Goal: Information Seeking & Learning: Learn about a topic

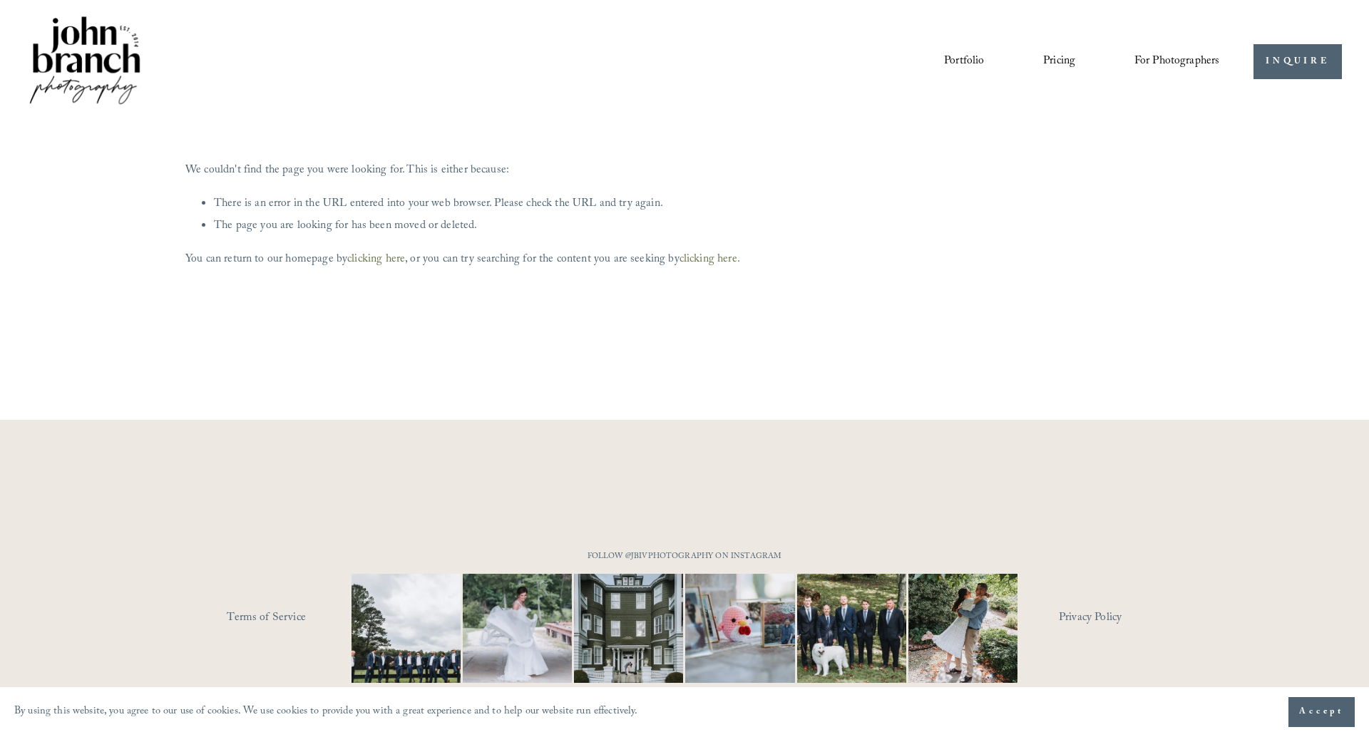
click at [90, 57] on img at bounding box center [84, 62] width 115 height 96
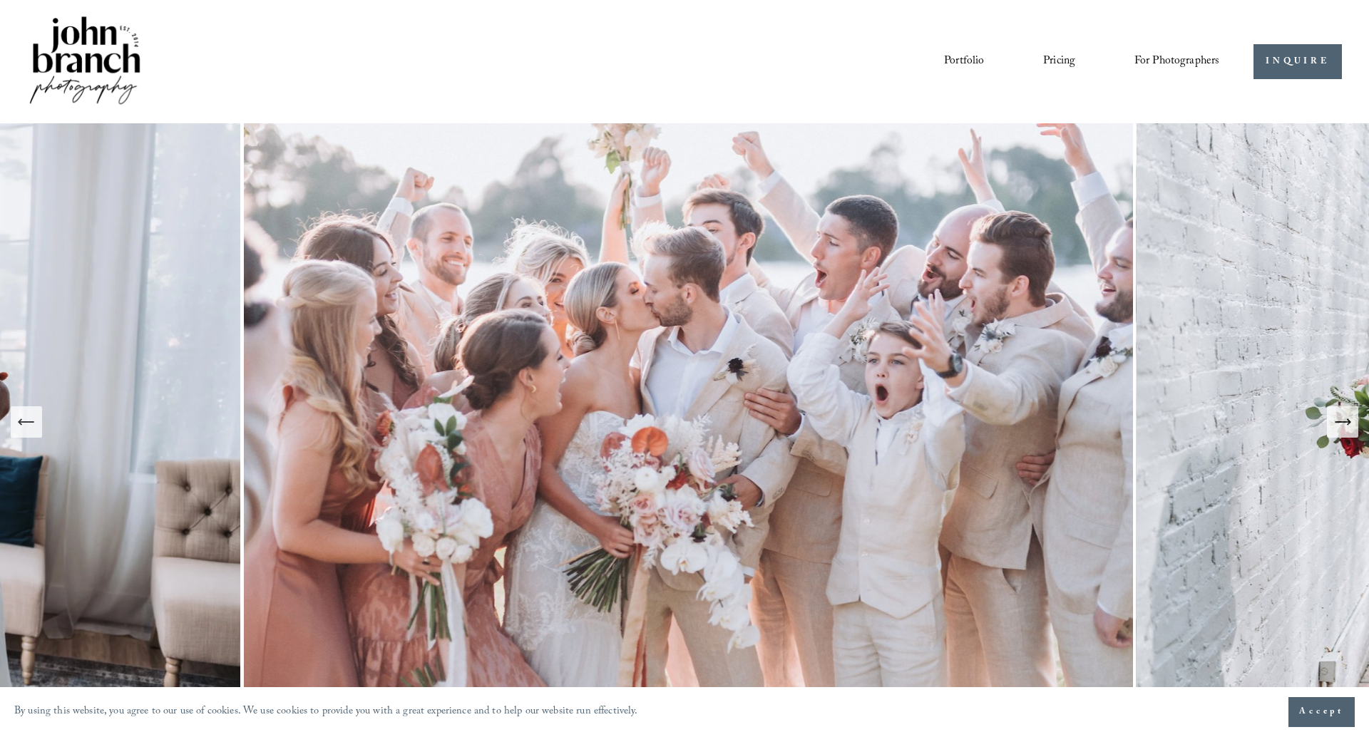
click at [90, 46] on img at bounding box center [84, 62] width 115 height 96
click at [1062, 64] on link "Pricing" at bounding box center [1059, 62] width 32 height 24
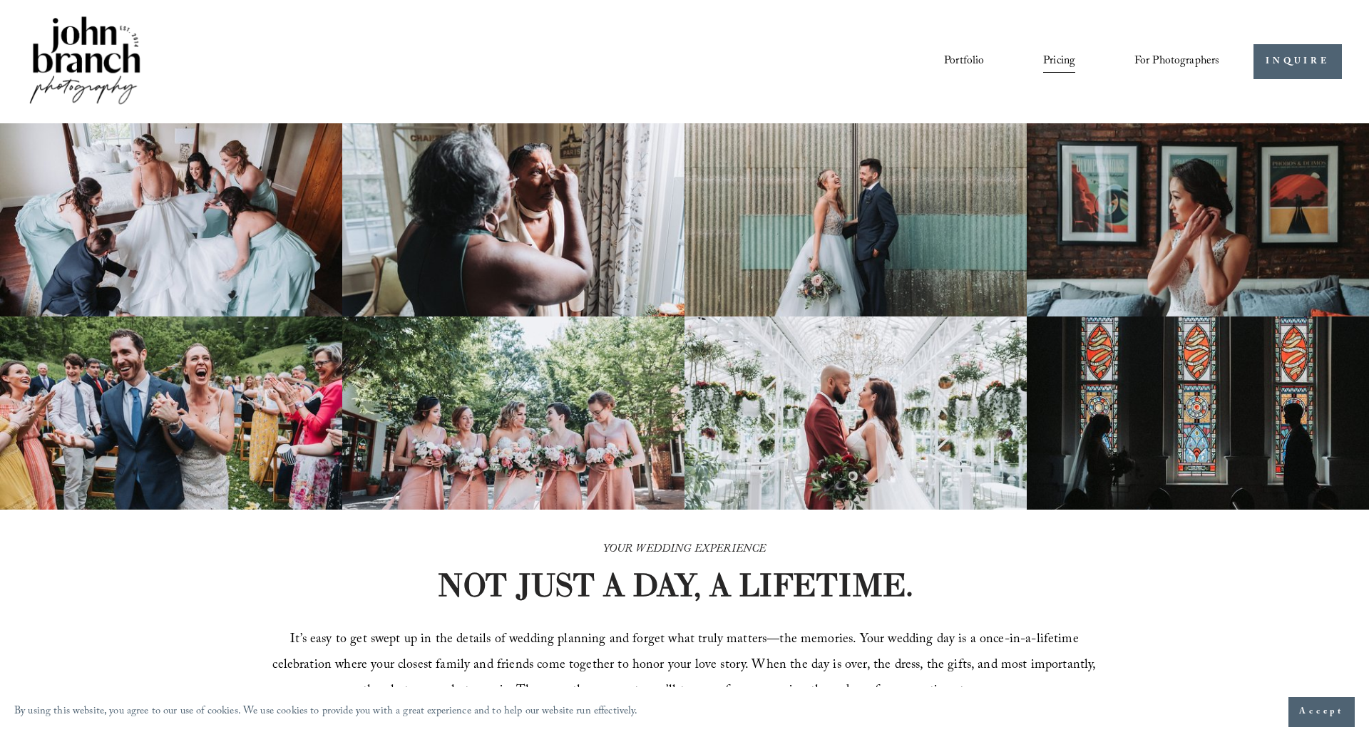
click at [122, 40] on img at bounding box center [84, 62] width 115 height 96
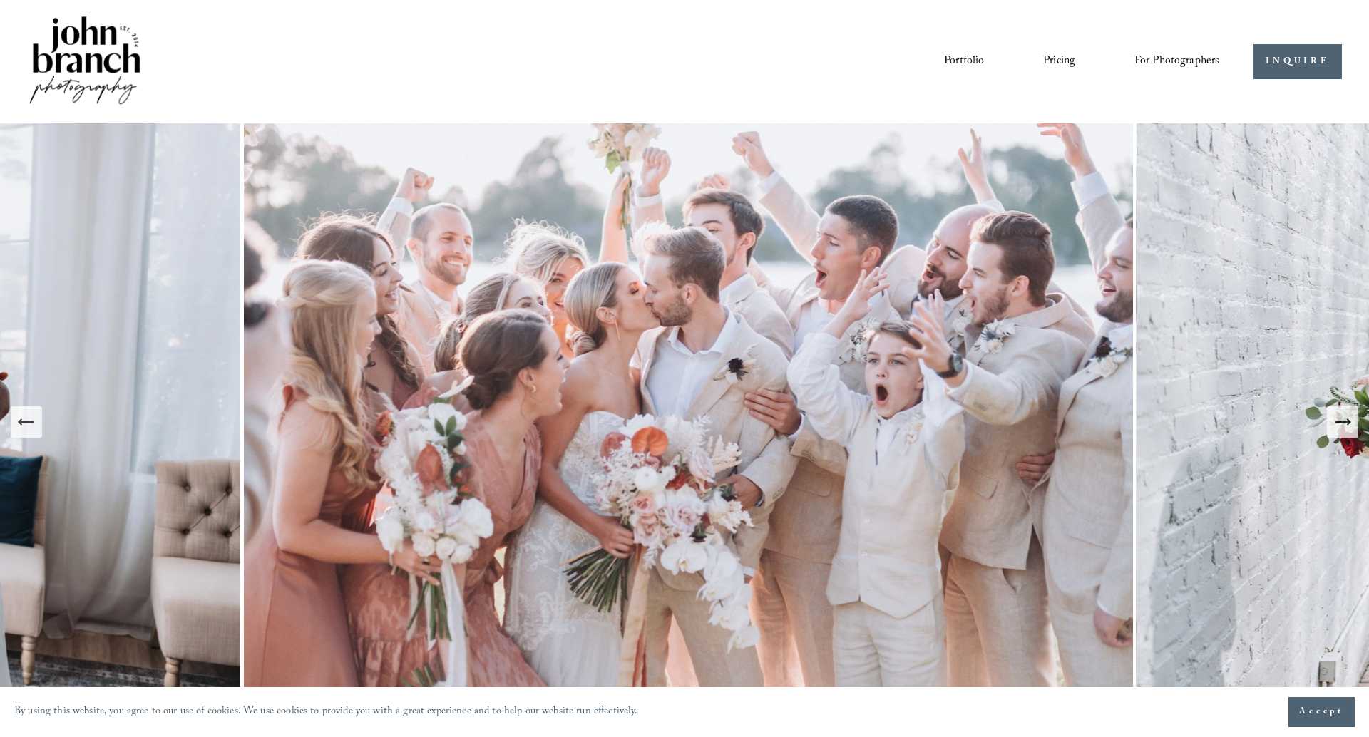
click at [1061, 56] on link "Pricing" at bounding box center [1059, 62] width 32 height 24
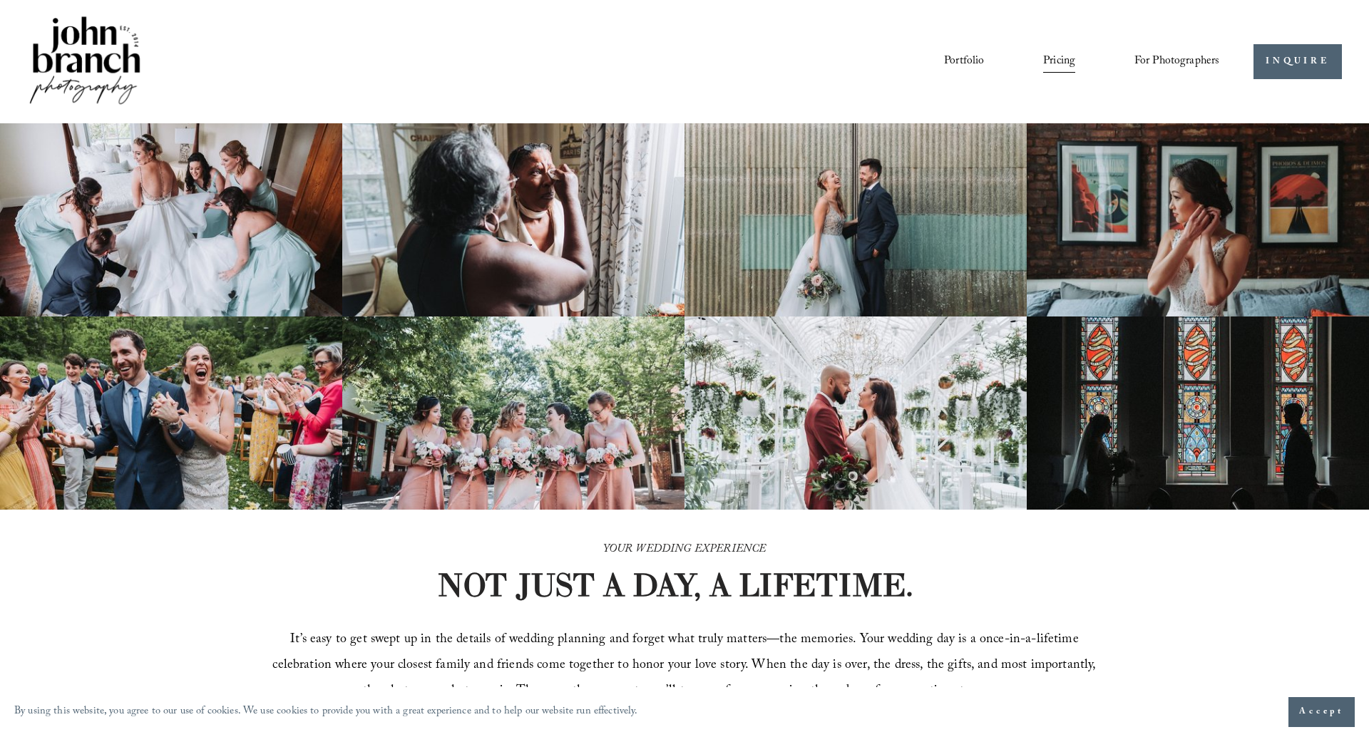
click at [961, 57] on link "Portfolio" at bounding box center [964, 62] width 40 height 24
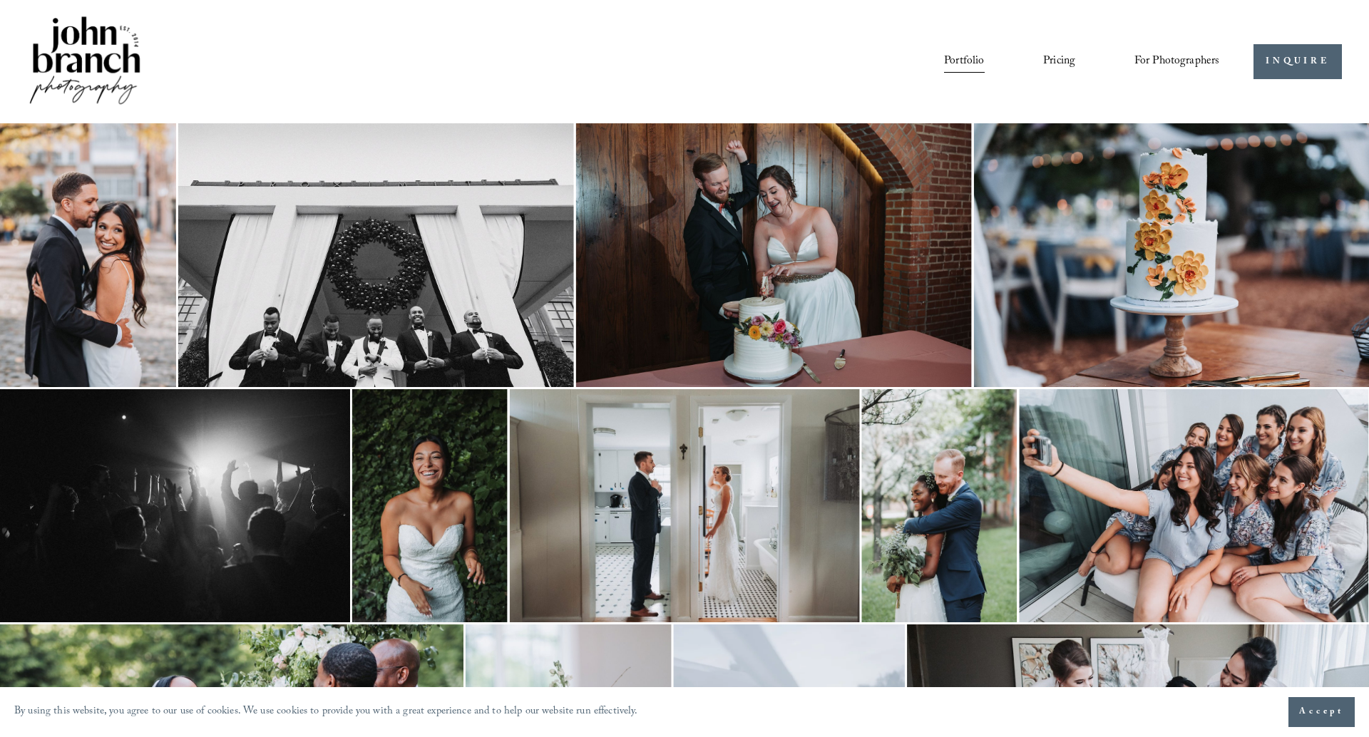
click at [597, 228] on img at bounding box center [774, 255] width 396 height 264
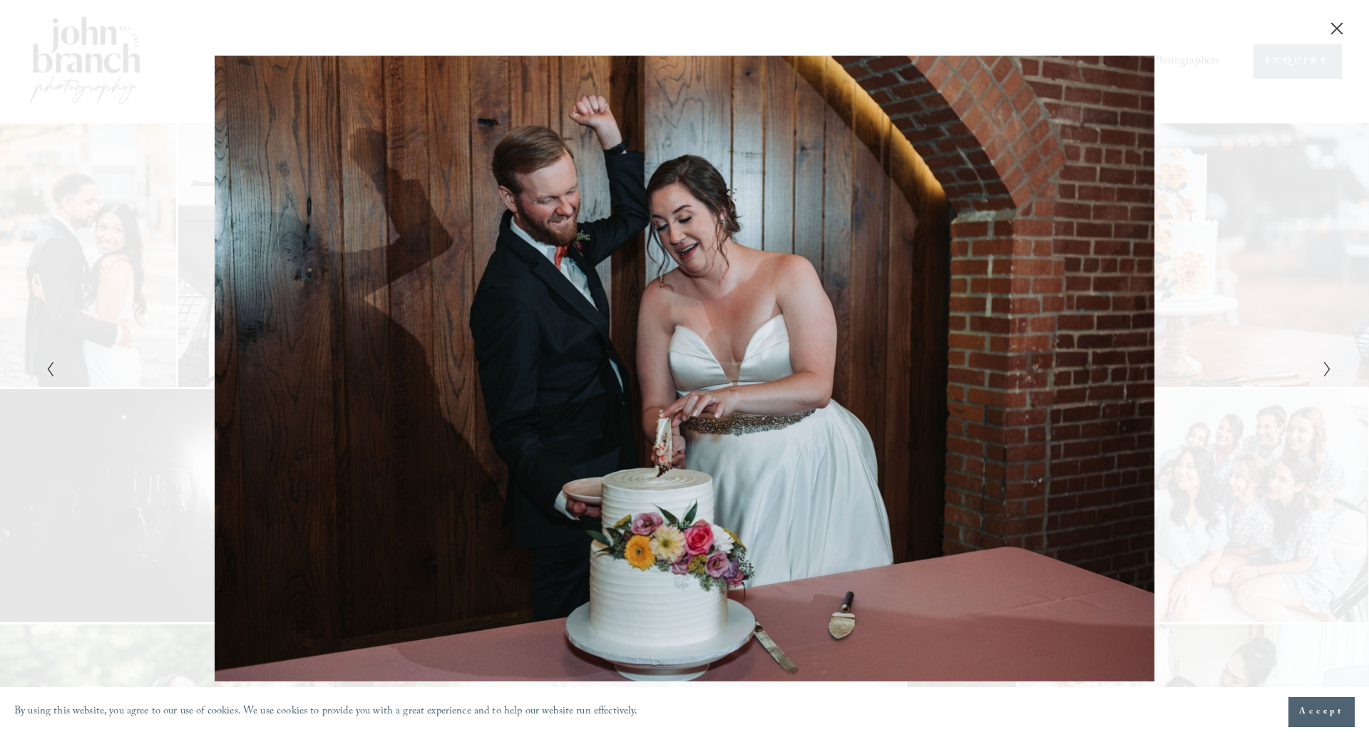
click at [599, 228] on div "Gallery" at bounding box center [362, 369] width 643 height 627
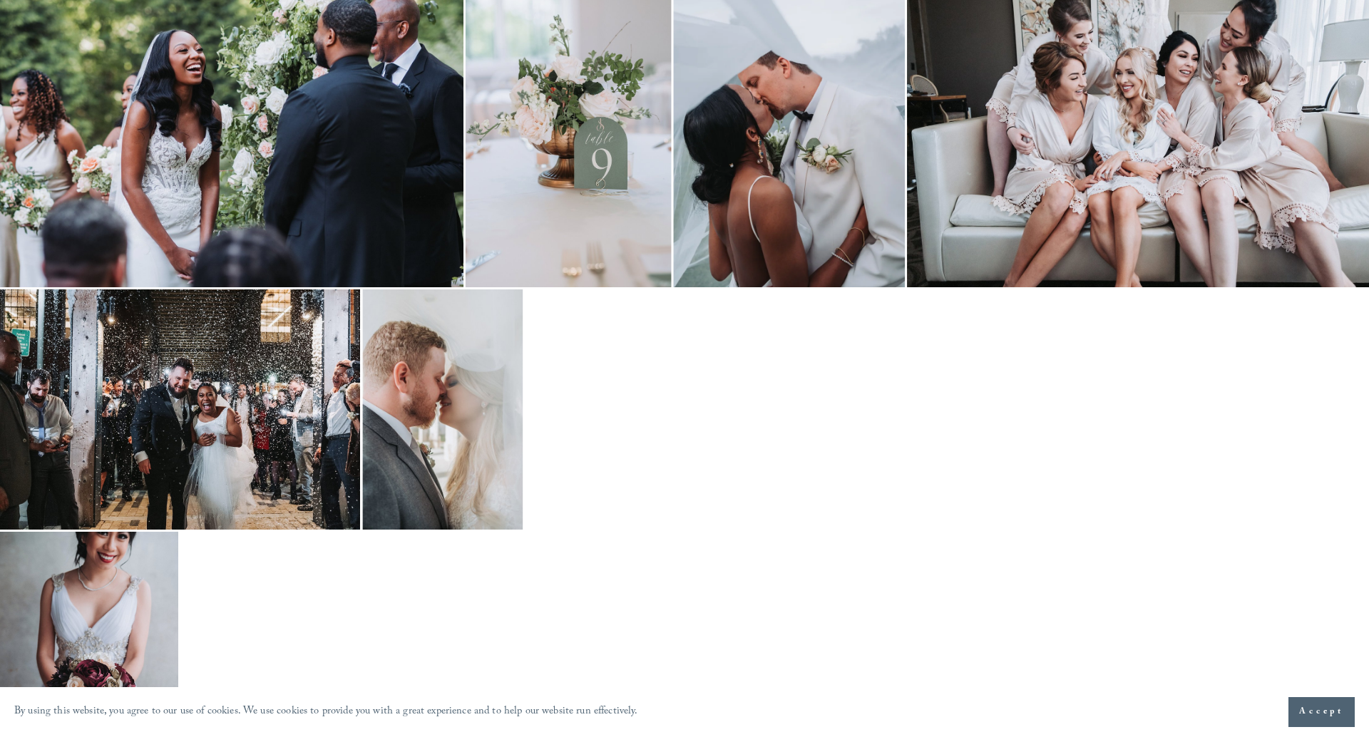
scroll to position [709, 0]
